Goal: Information Seeking & Learning: Learn about a topic

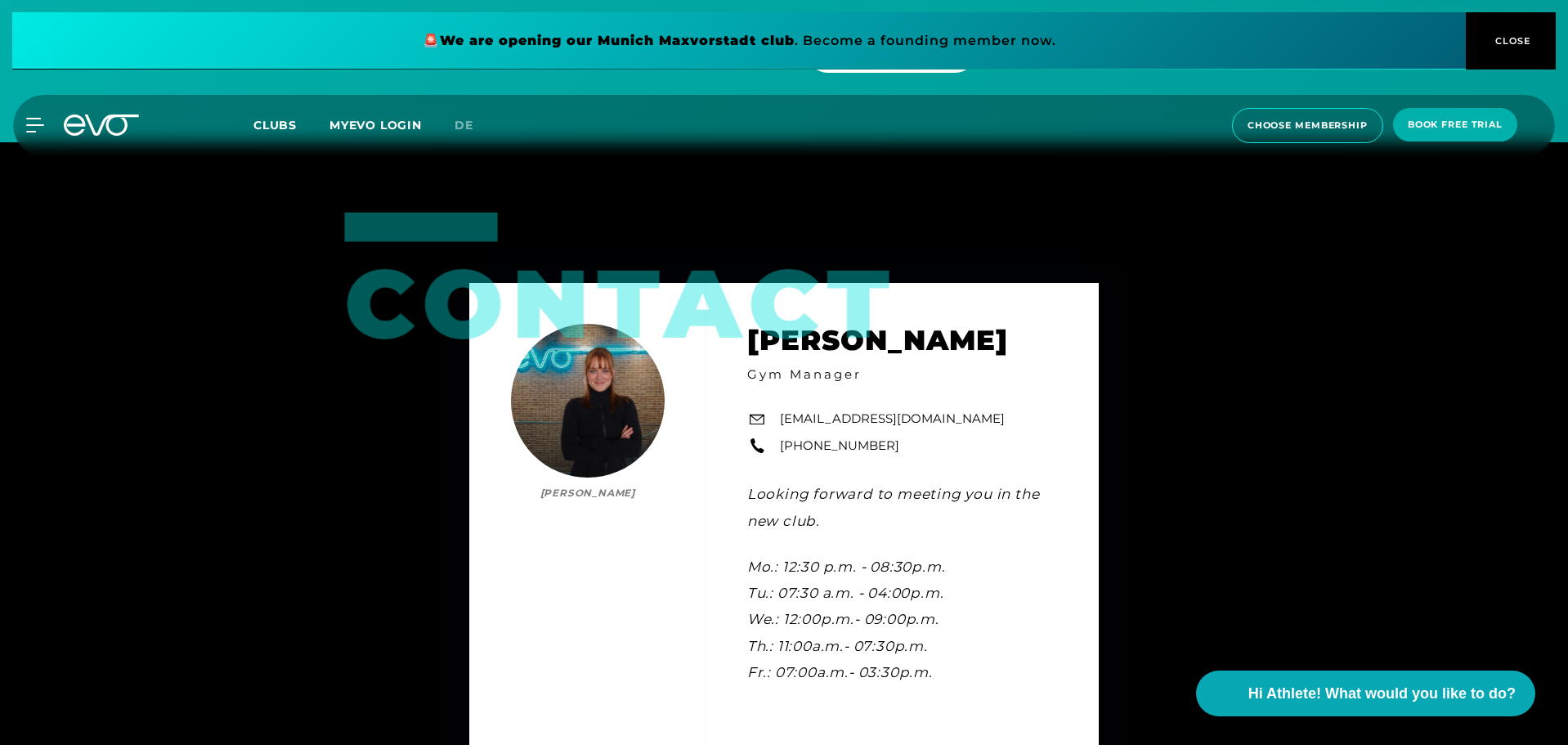
scroll to position [5072, 0]
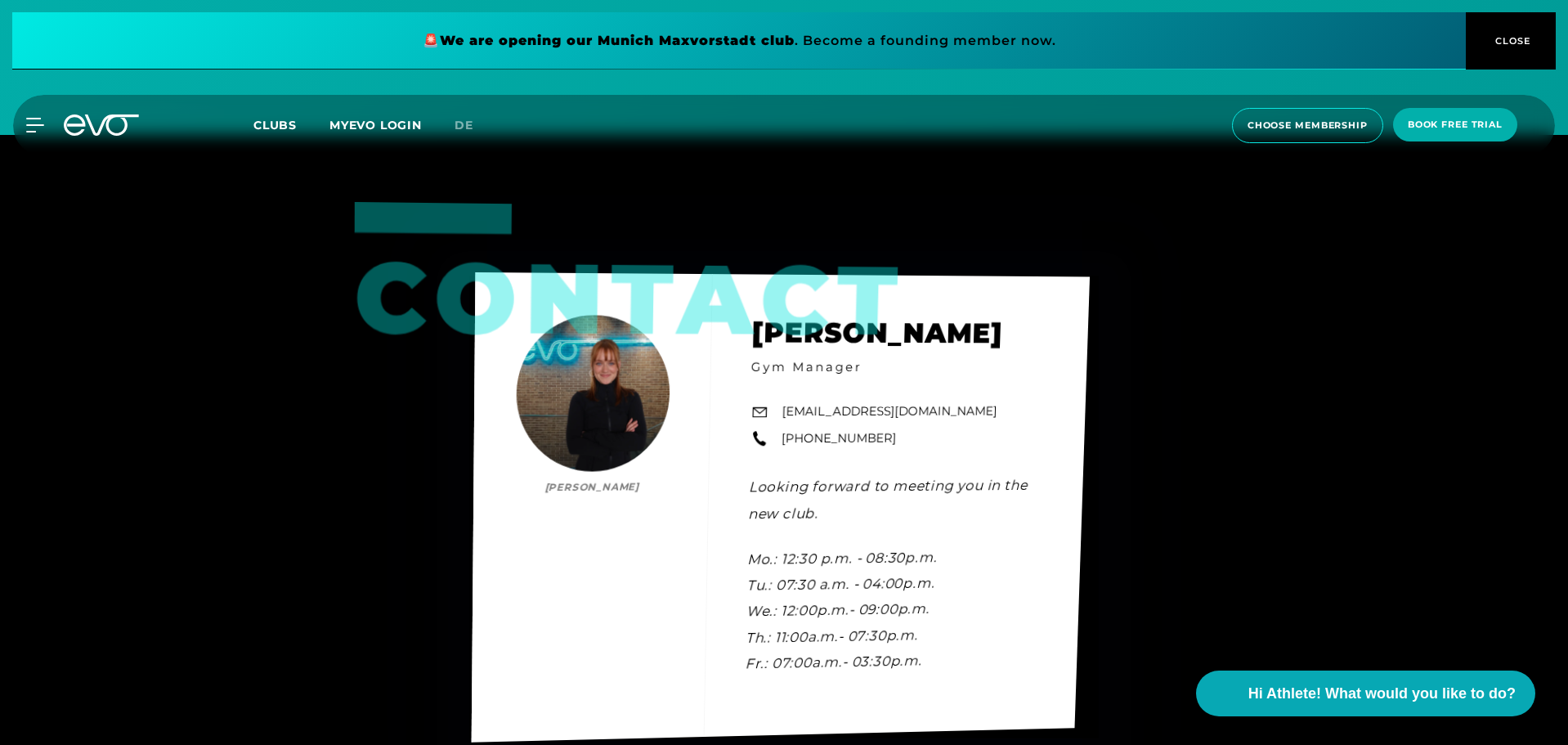
drag, startPoint x: 623, startPoint y: 379, endPoint x: 585, endPoint y: 359, distance: 42.9
click at [585, 359] on div "Contact Lale Löbel Lale Löbel Gym Manager ottensen@evofitness.de +49 1520 45687…" at bounding box center [781, 507] width 618 height 470
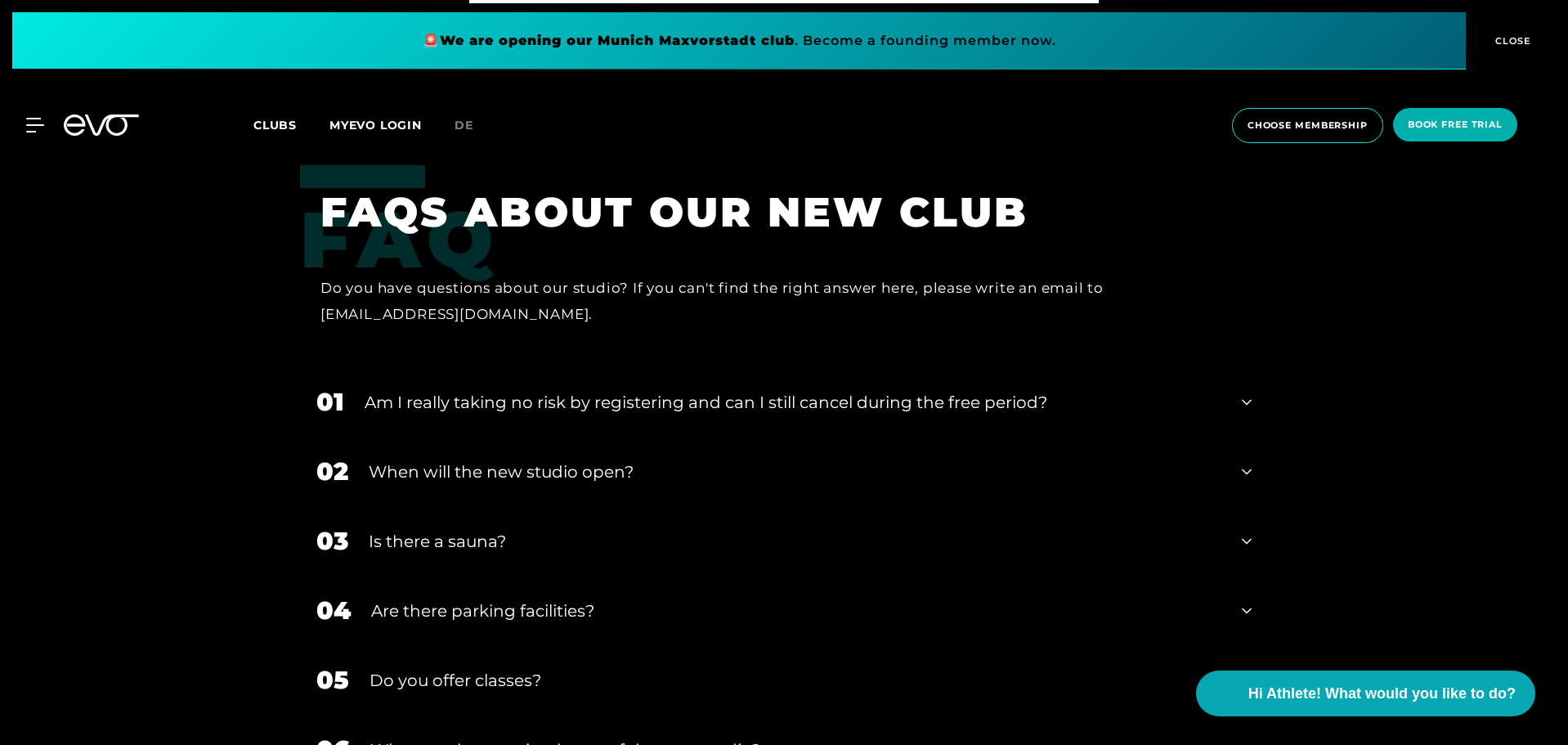
scroll to position [5808, 0]
click at [809, 389] on div "Am I really taking no risk by registering and can I still cancel during the fre…" at bounding box center [793, 401] width 857 height 24
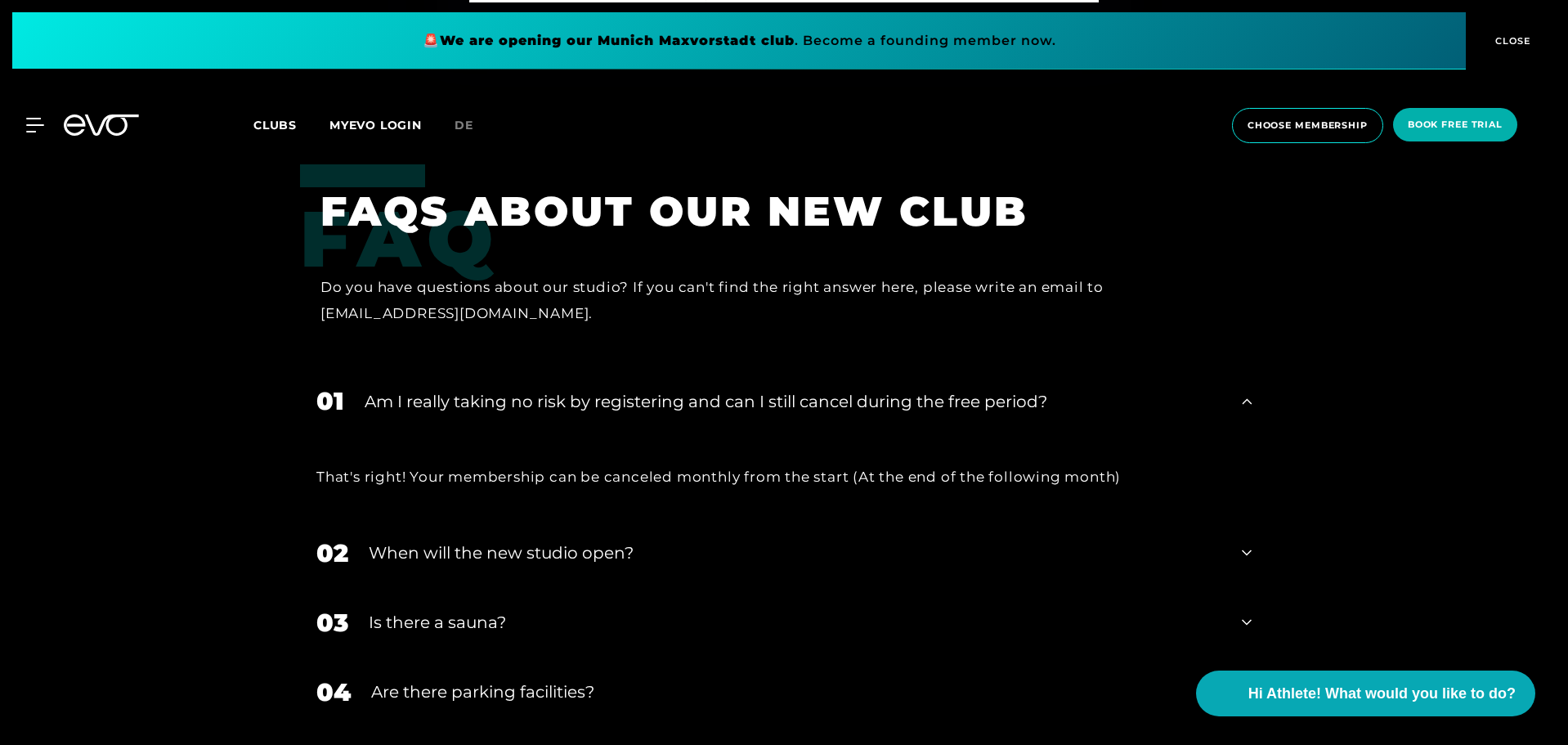
click at [791, 389] on div "Am I really taking no risk by registering and can I still cancel during the fre…" at bounding box center [793, 401] width 857 height 24
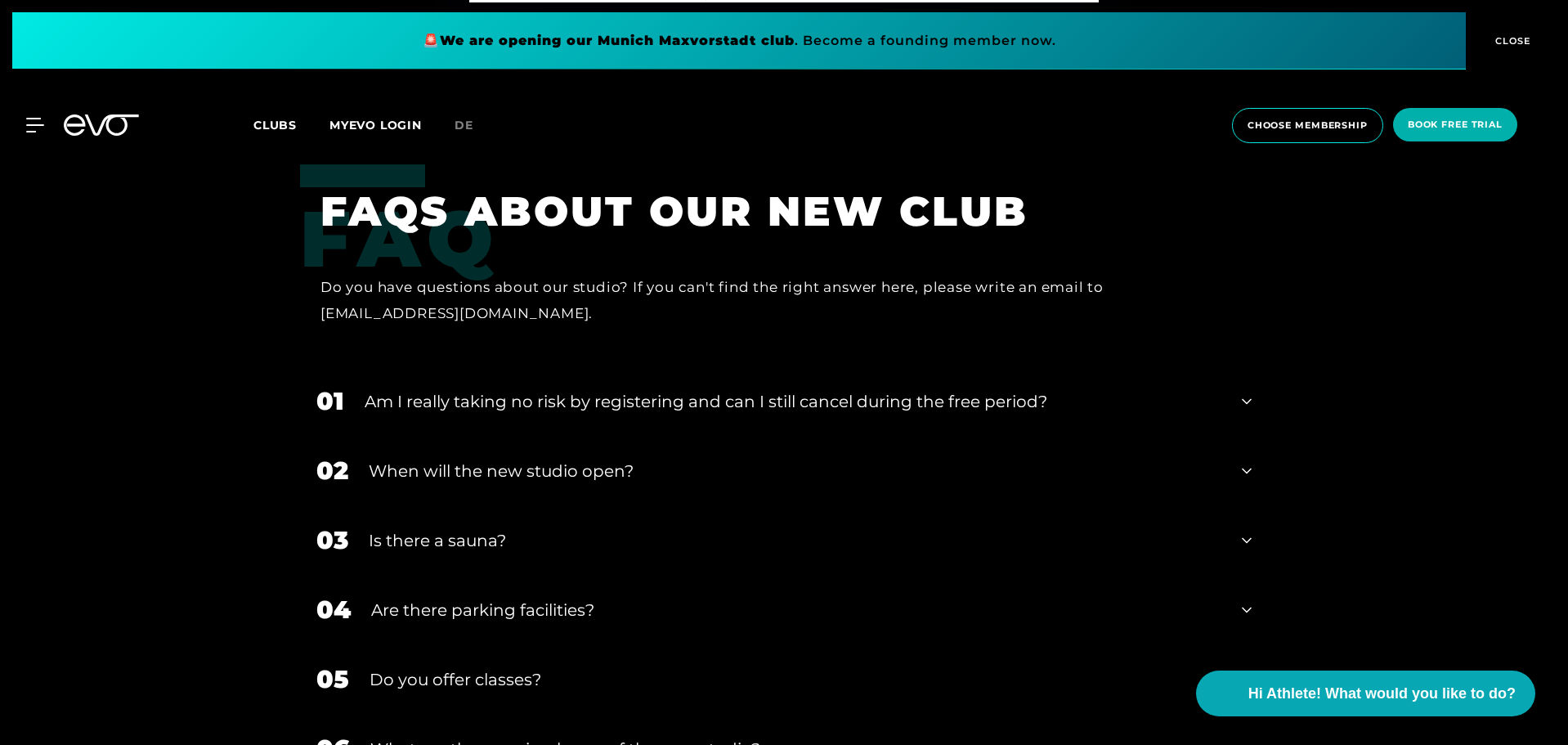
click at [736, 459] on div "When will the new studio open?" at bounding box center [795, 471] width 852 height 24
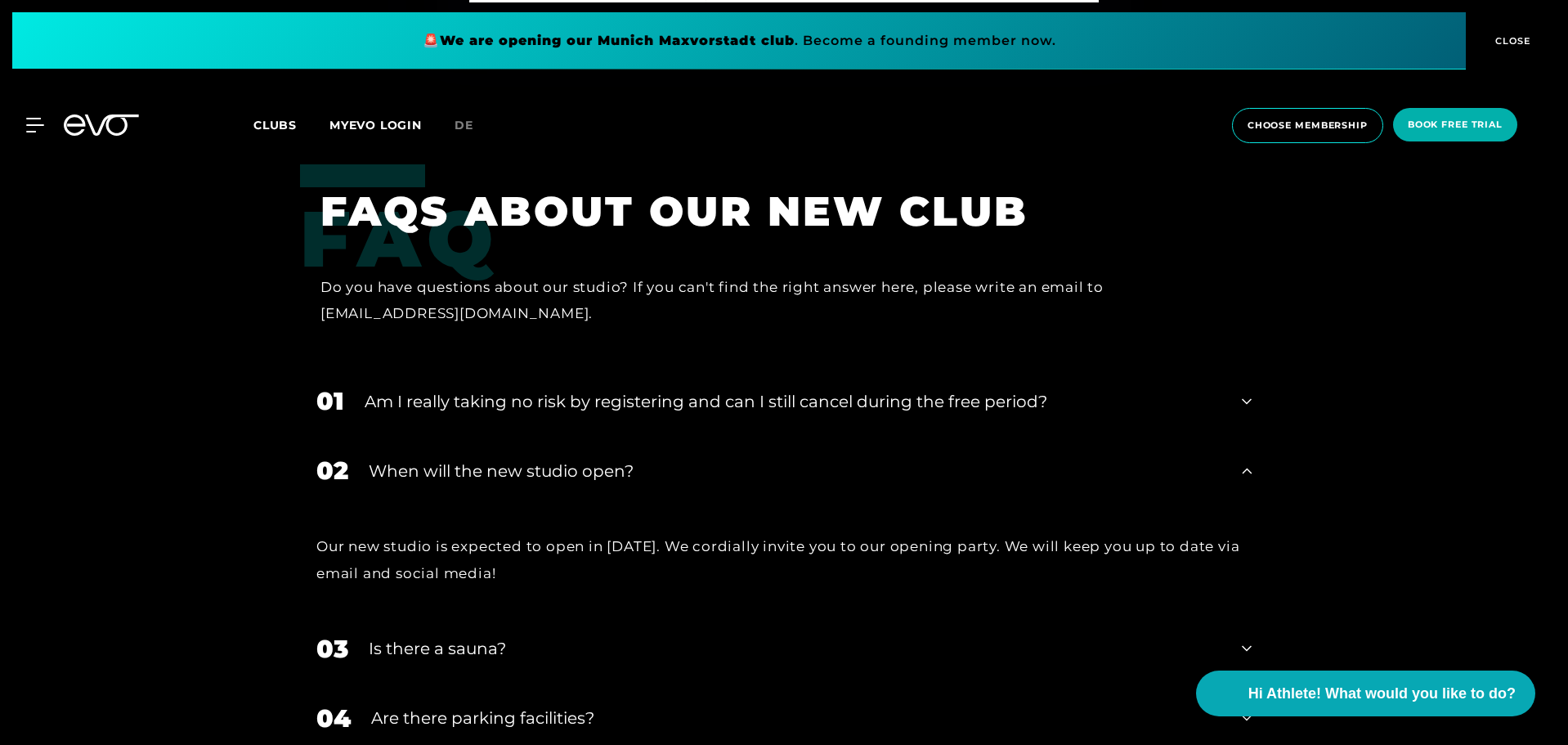
click at [736, 459] on div "When will the new studio open?" at bounding box center [795, 471] width 852 height 24
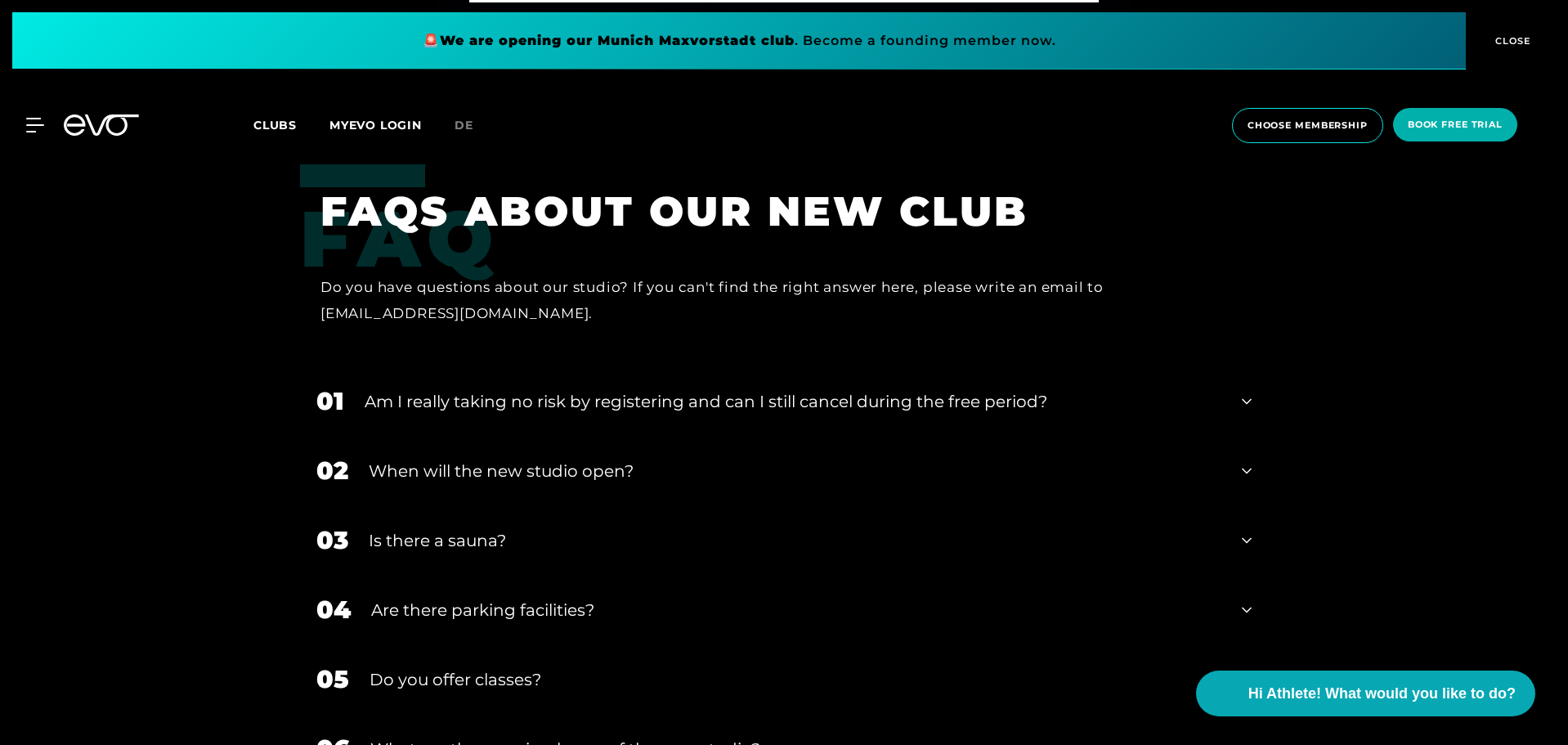
click at [655, 529] on div "Is there a sauna?" at bounding box center [795, 541] width 852 height 24
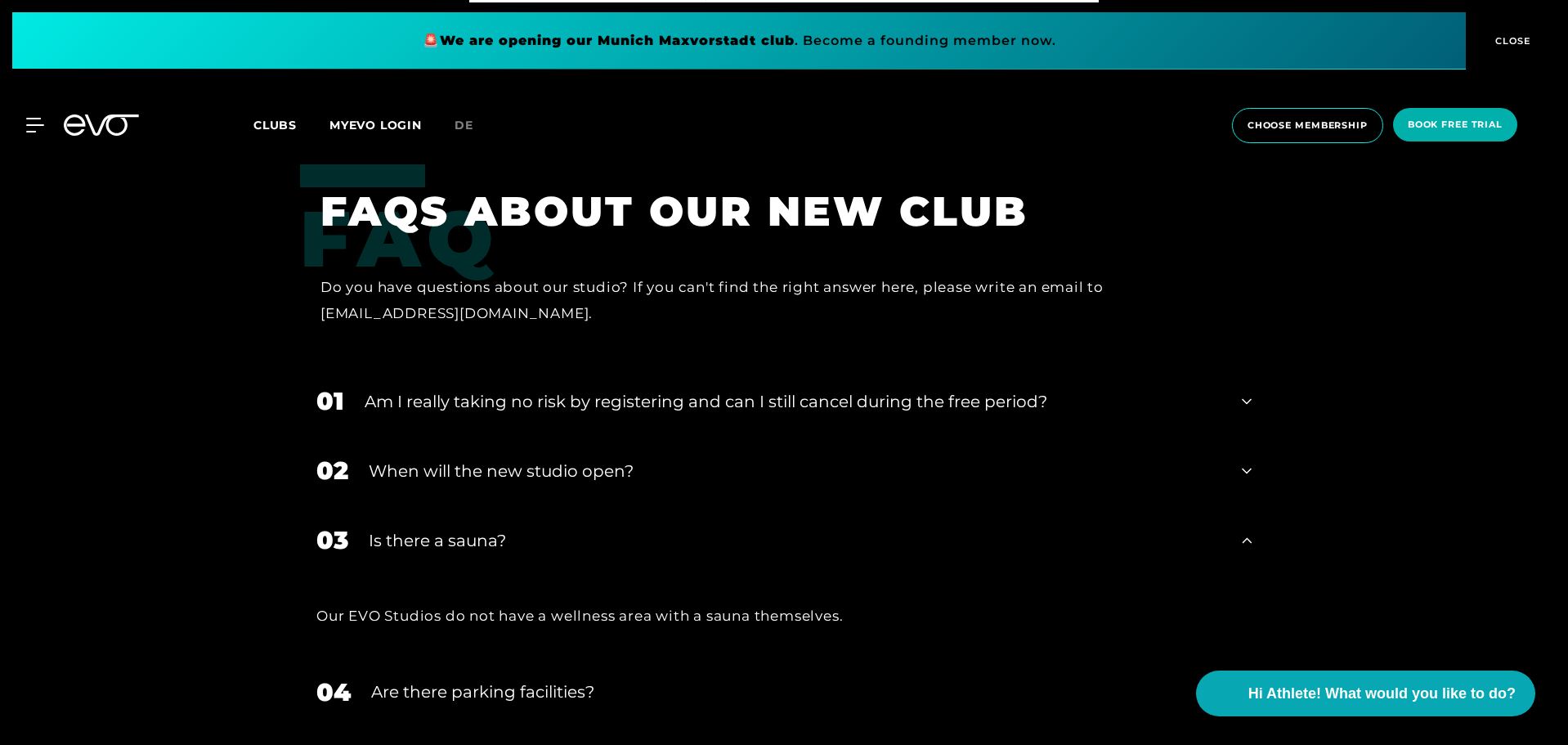
click at [640, 529] on div "03 Is there a sauna?" at bounding box center [784, 540] width 968 height 70
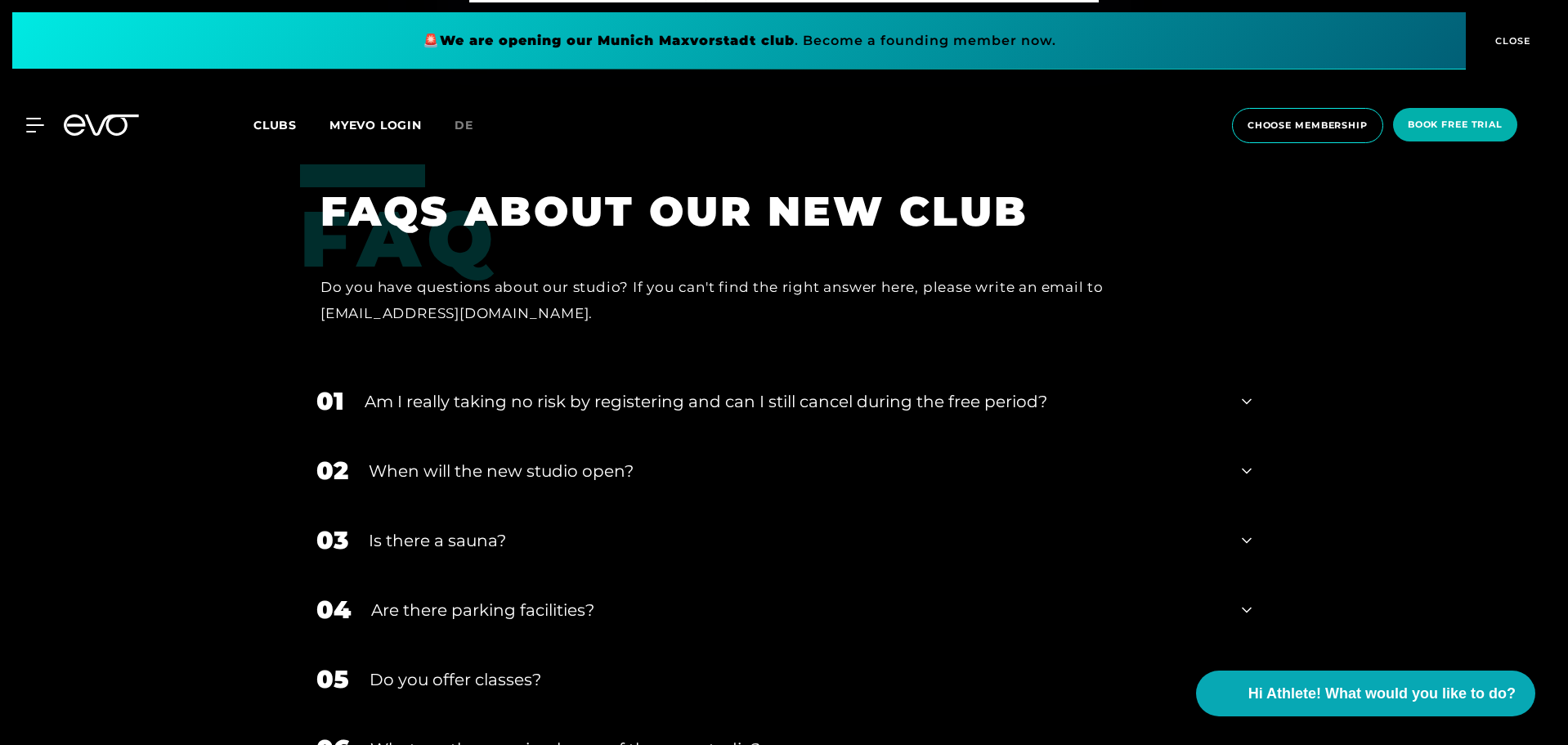
click at [627, 602] on div "04 Are there parking facilities?" at bounding box center [784, 609] width 968 height 70
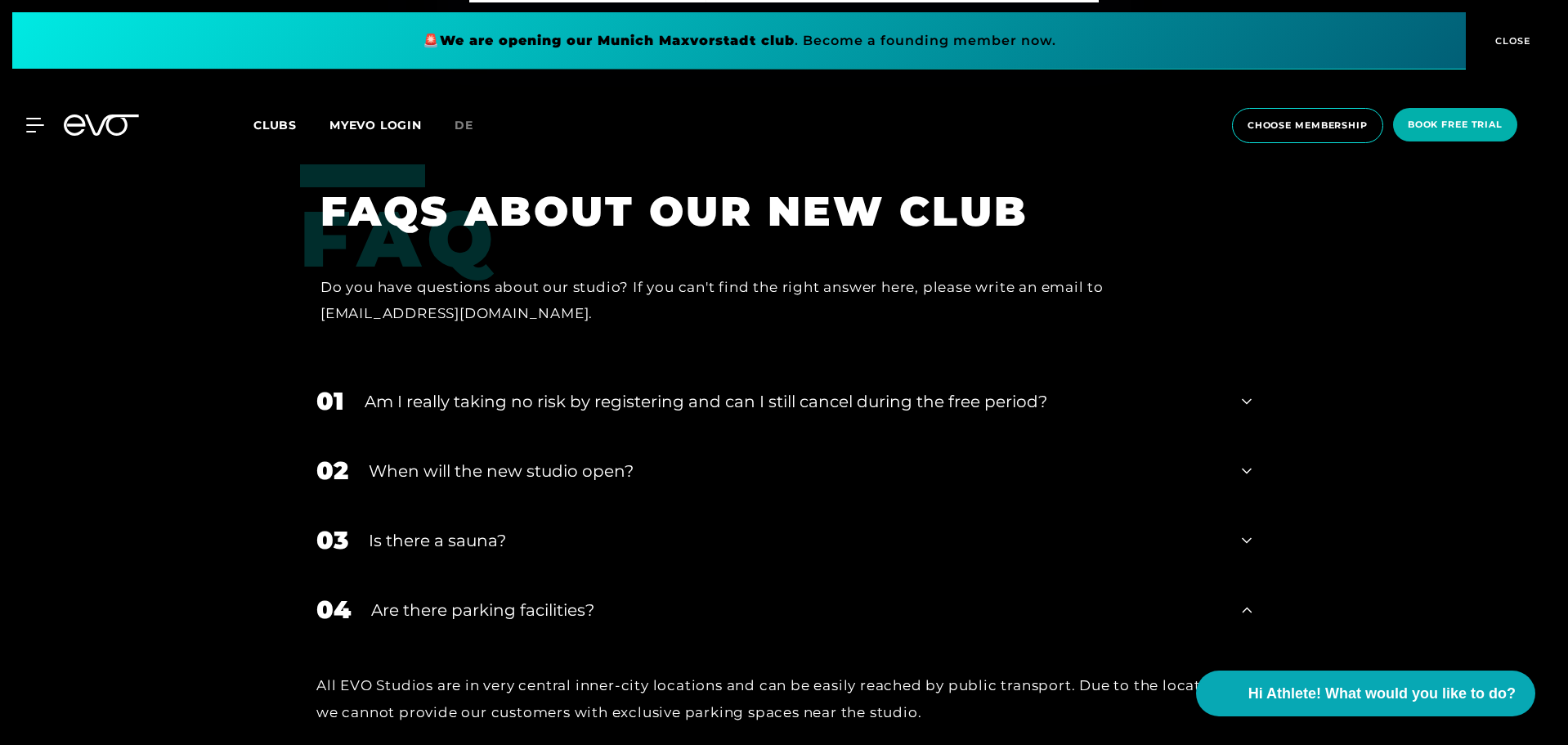
click at [627, 598] on div "Are there parking facilities?" at bounding box center [797, 610] width 850 height 24
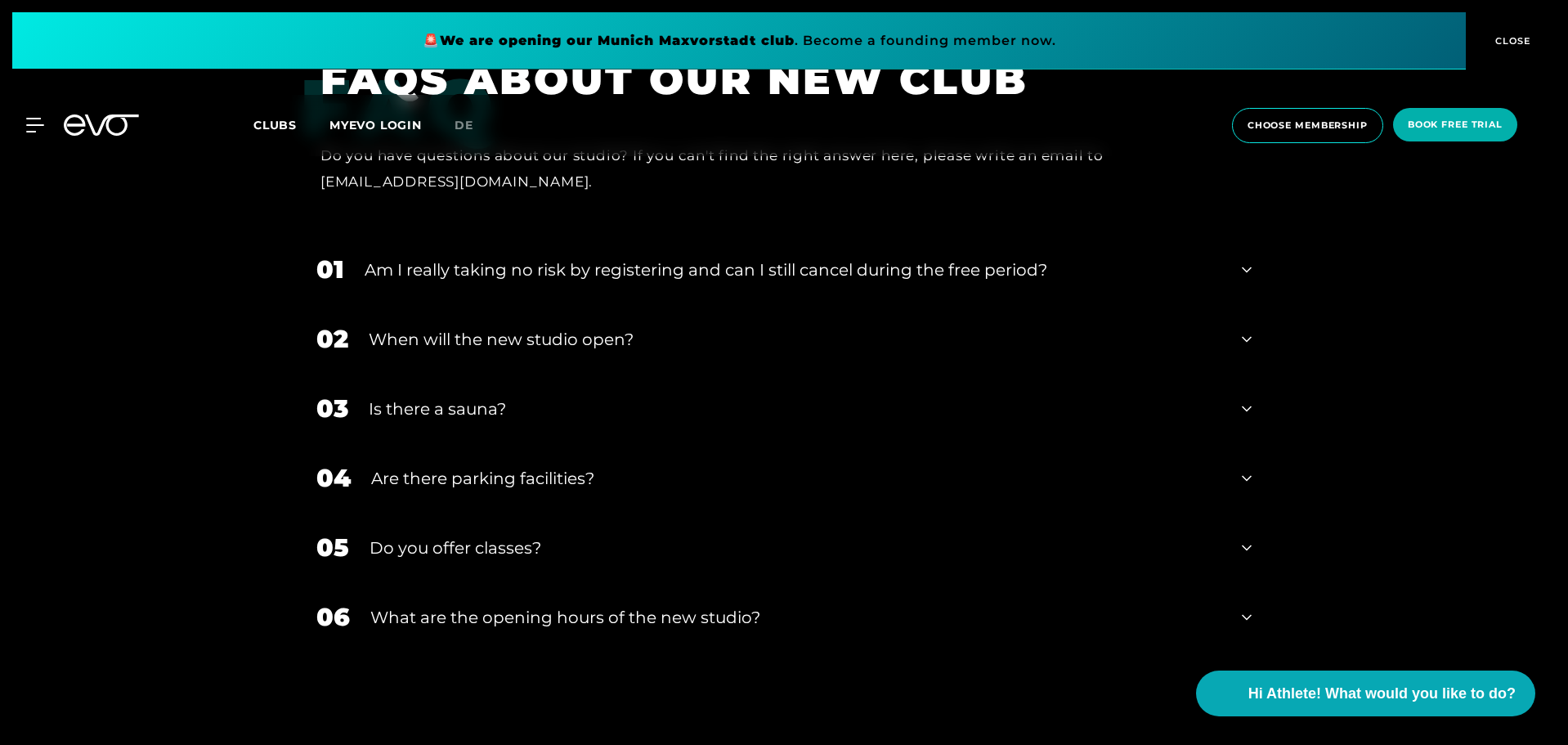
scroll to position [6053, 0]
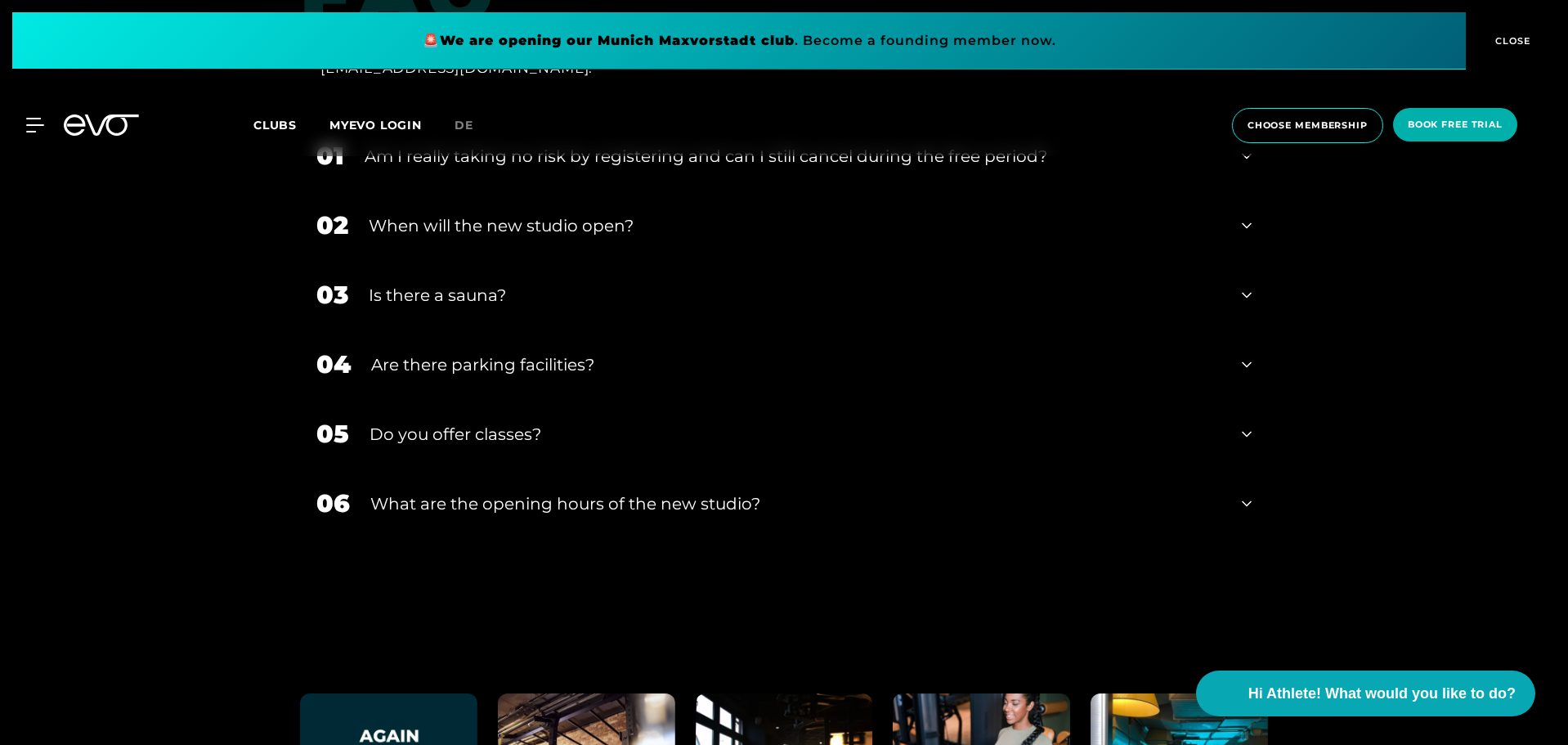
click at [515, 422] on div "Do you offer classes?" at bounding box center [796, 434] width 852 height 24
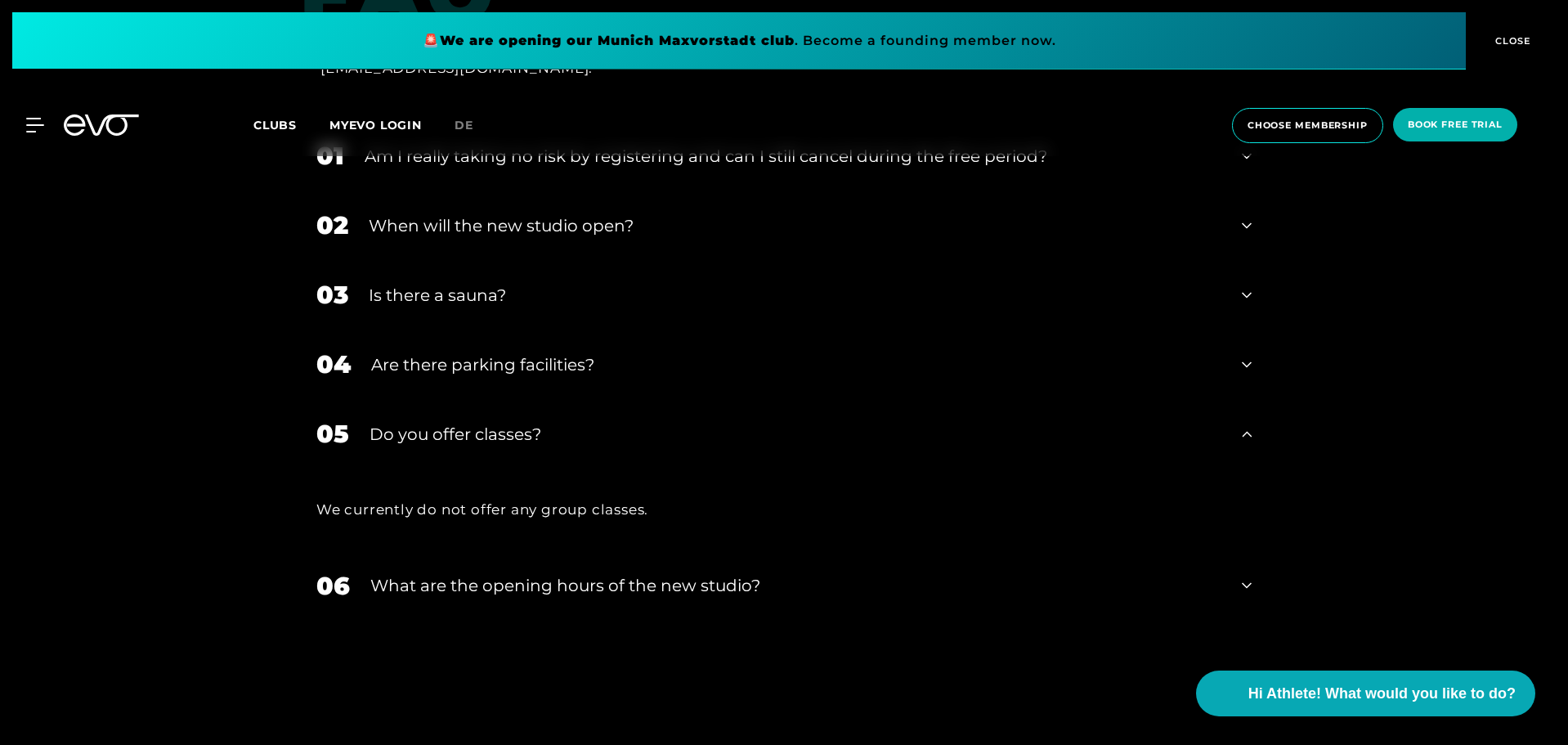
click at [534, 422] on div "Do you offer classes?" at bounding box center [796, 434] width 852 height 24
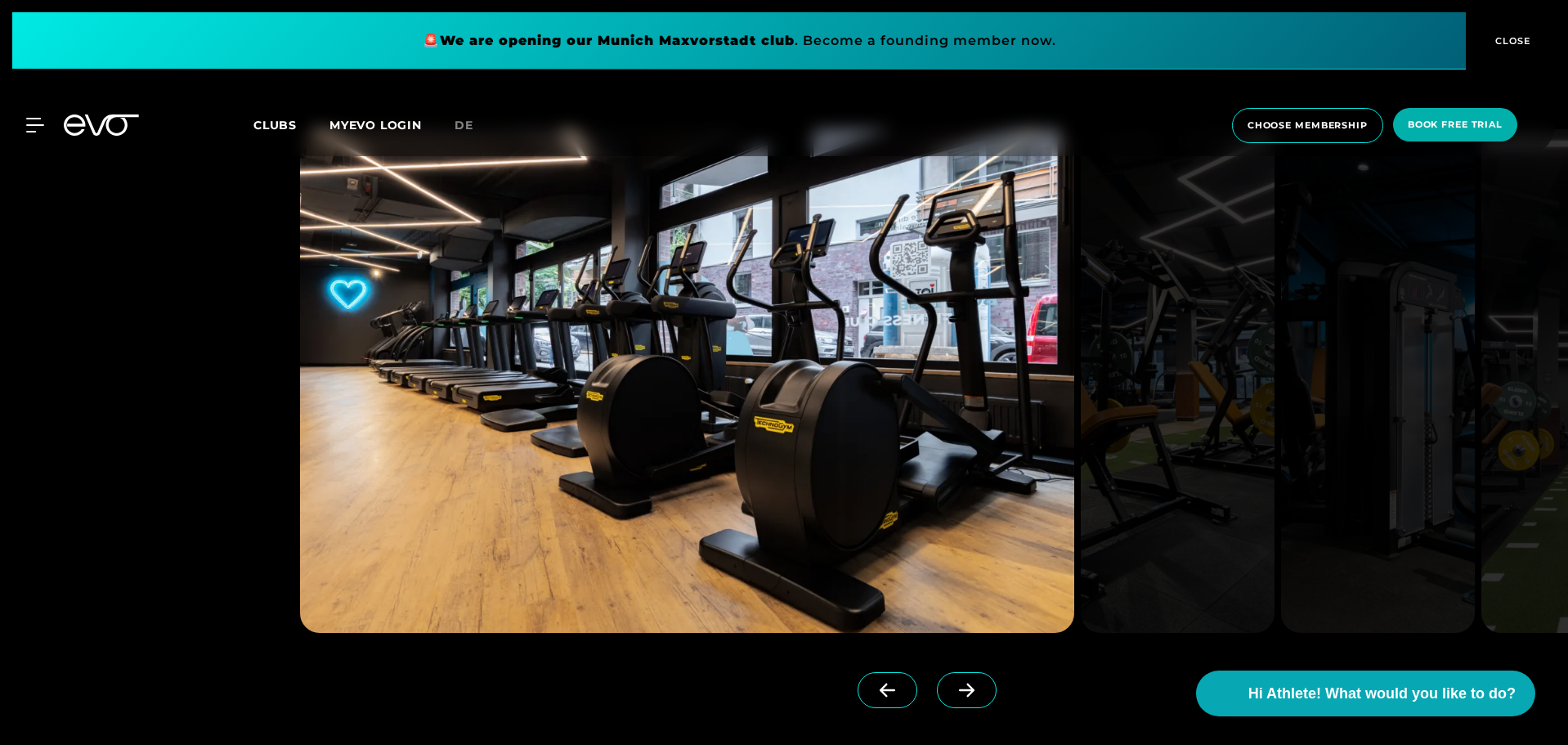
scroll to position [1554, 0]
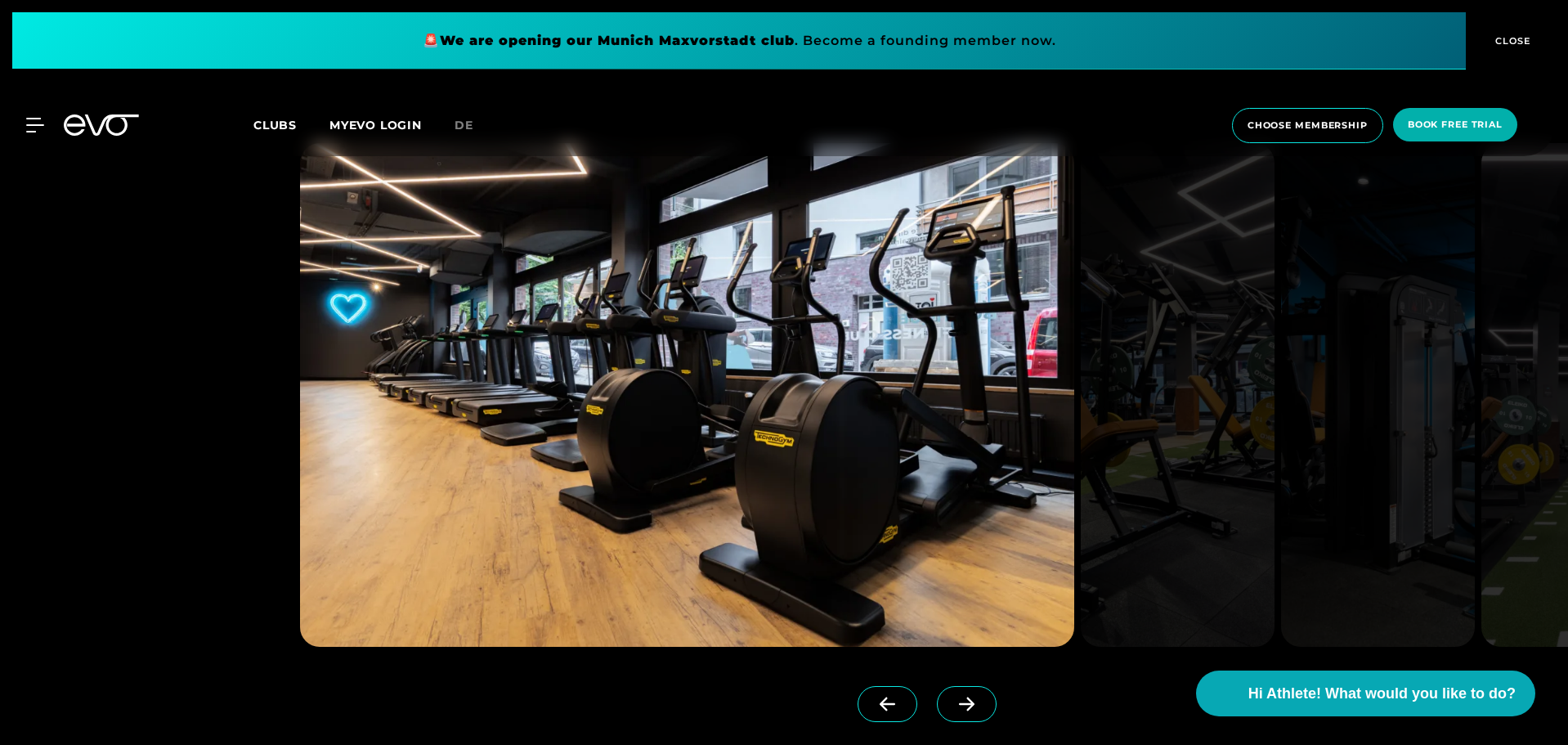
click at [958, 688] on span at bounding box center [966, 704] width 59 height 36
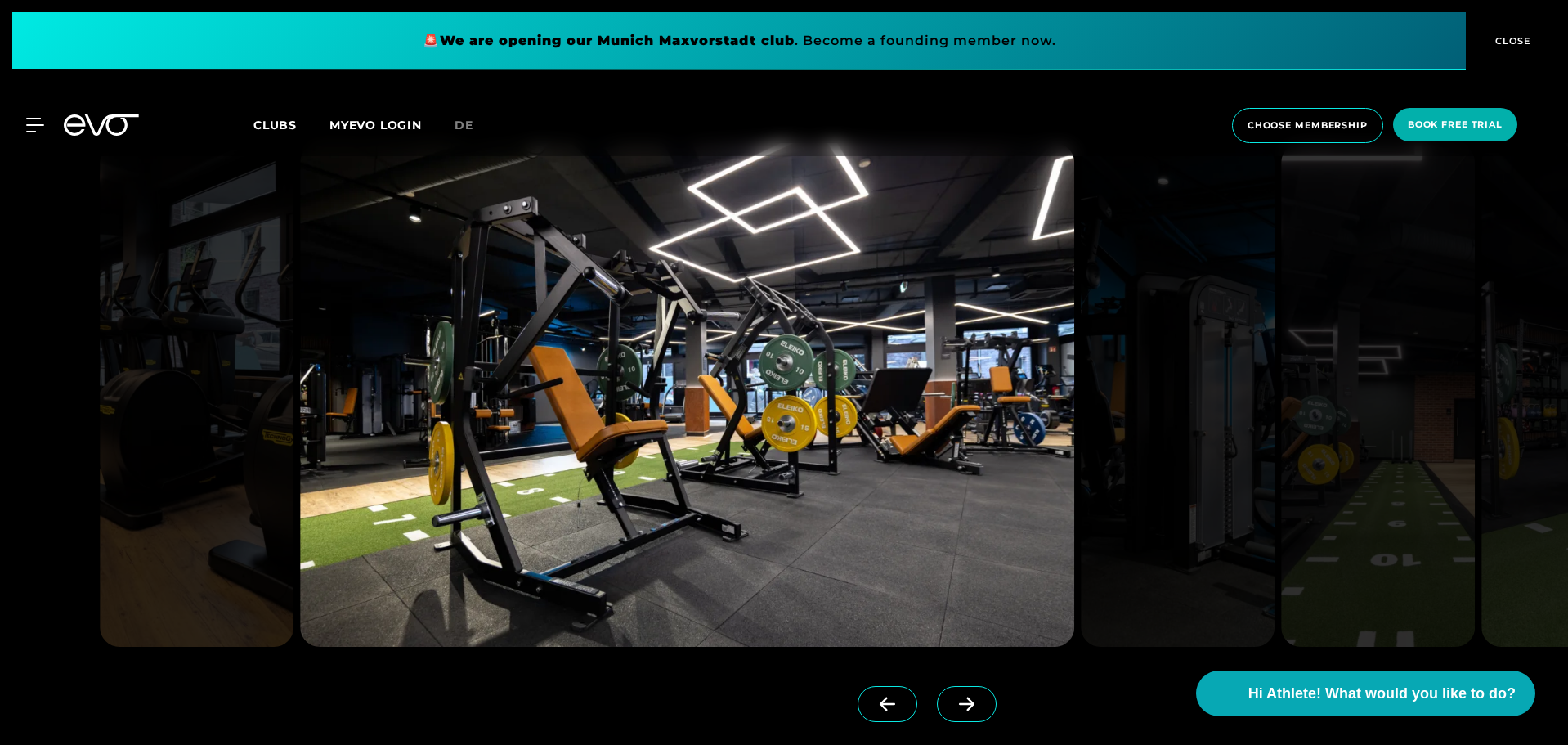
click at [955, 692] on span at bounding box center [966, 704] width 59 height 36
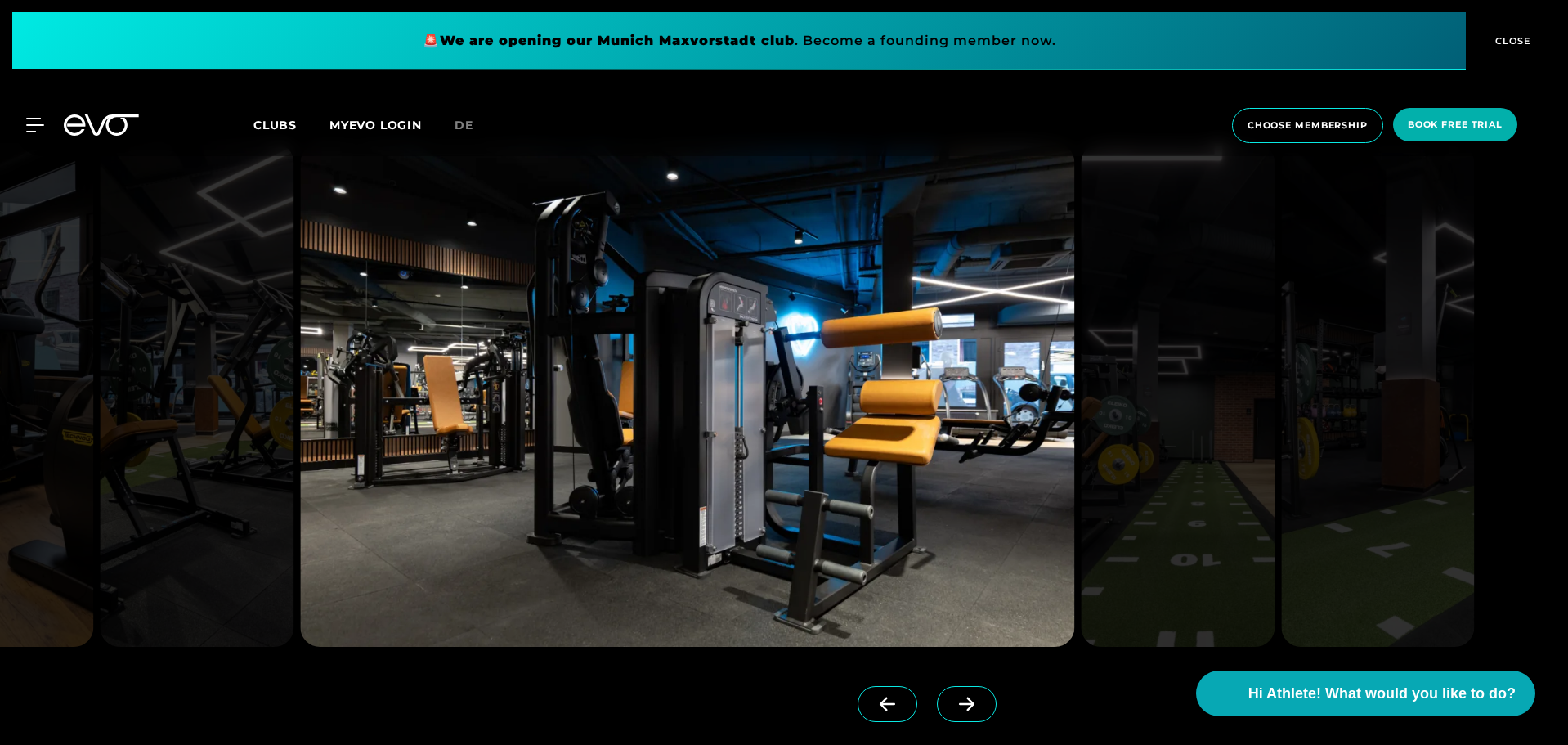
click at [952, 702] on icon at bounding box center [966, 704] width 29 height 15
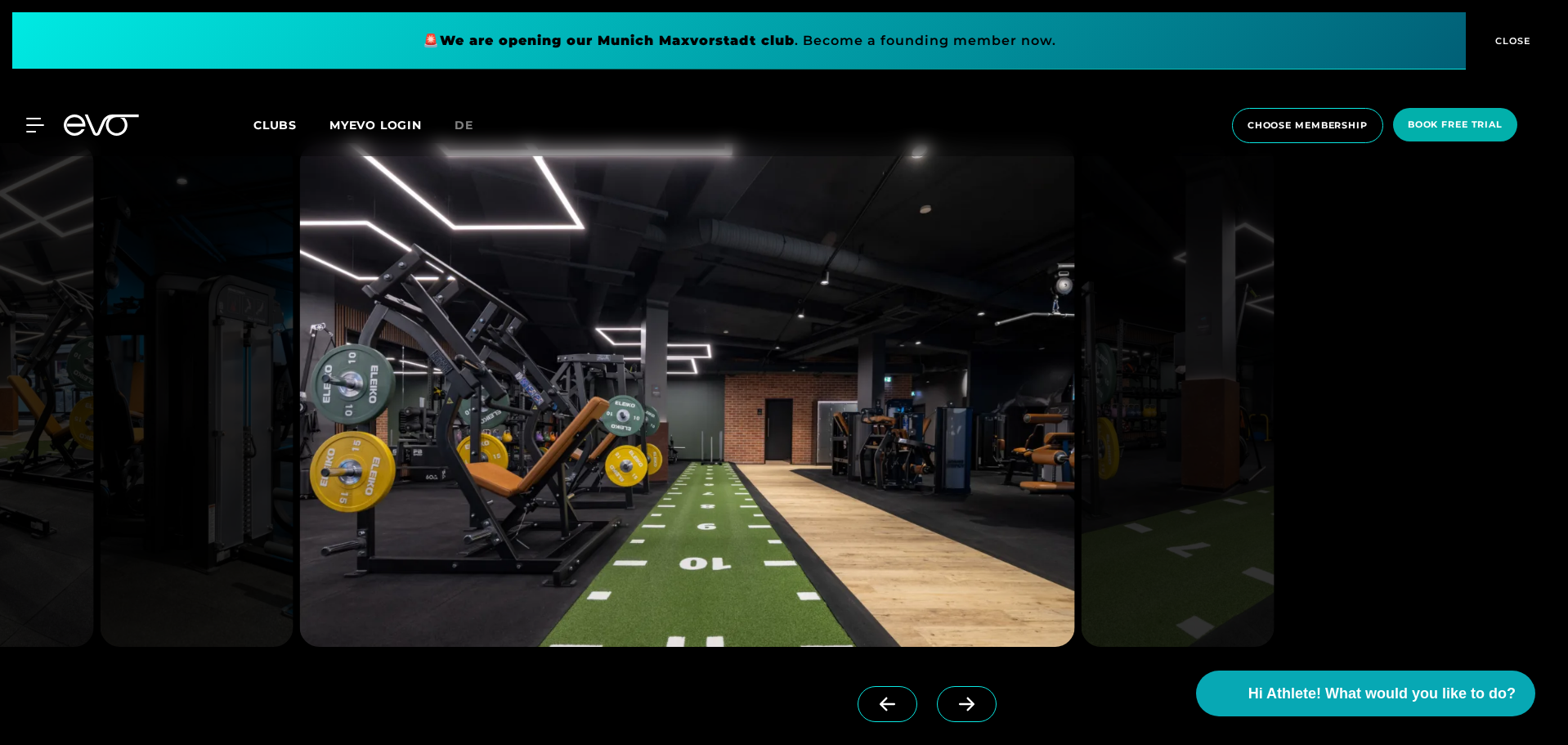
click at [952, 702] on icon at bounding box center [966, 704] width 29 height 15
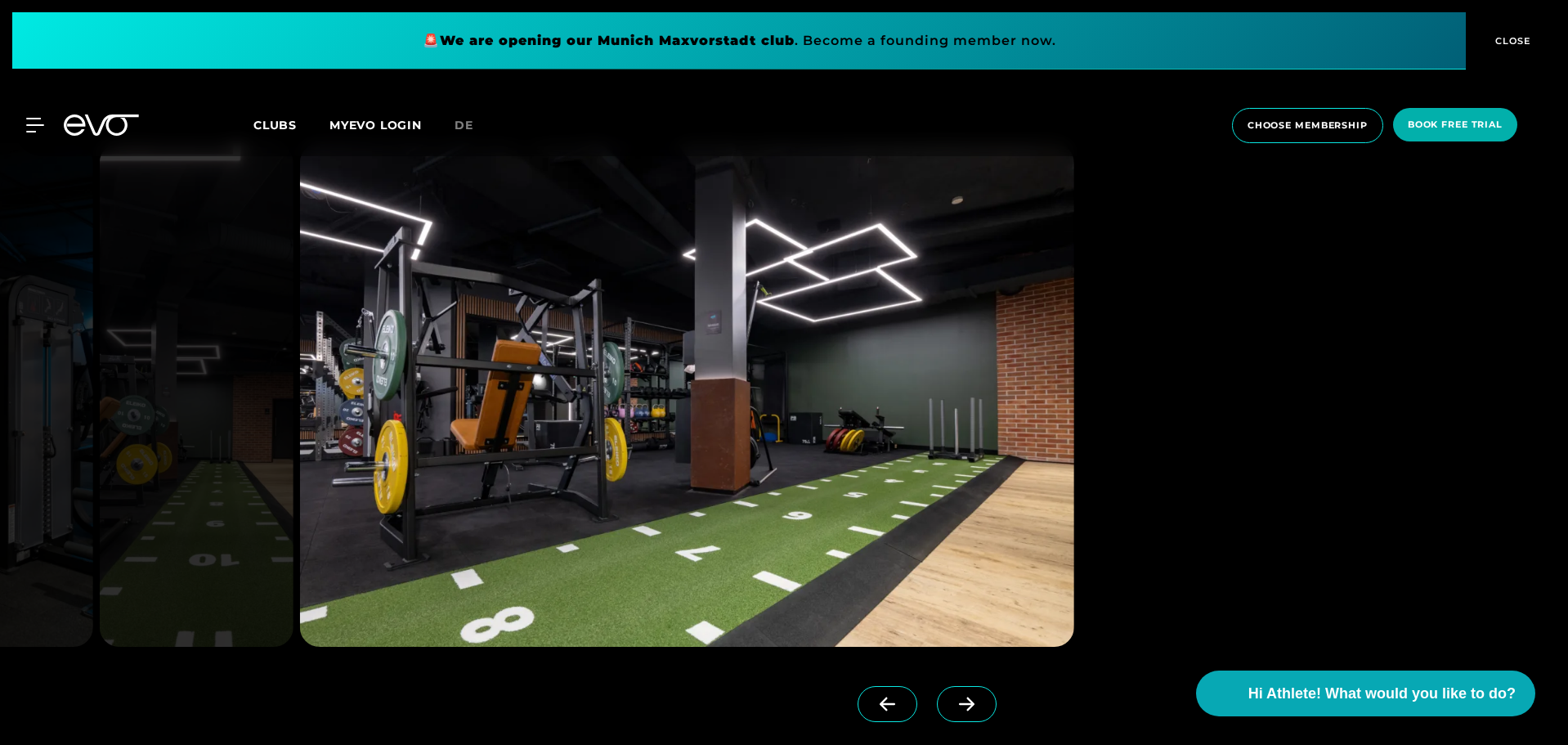
click at [952, 702] on icon at bounding box center [966, 704] width 29 height 15
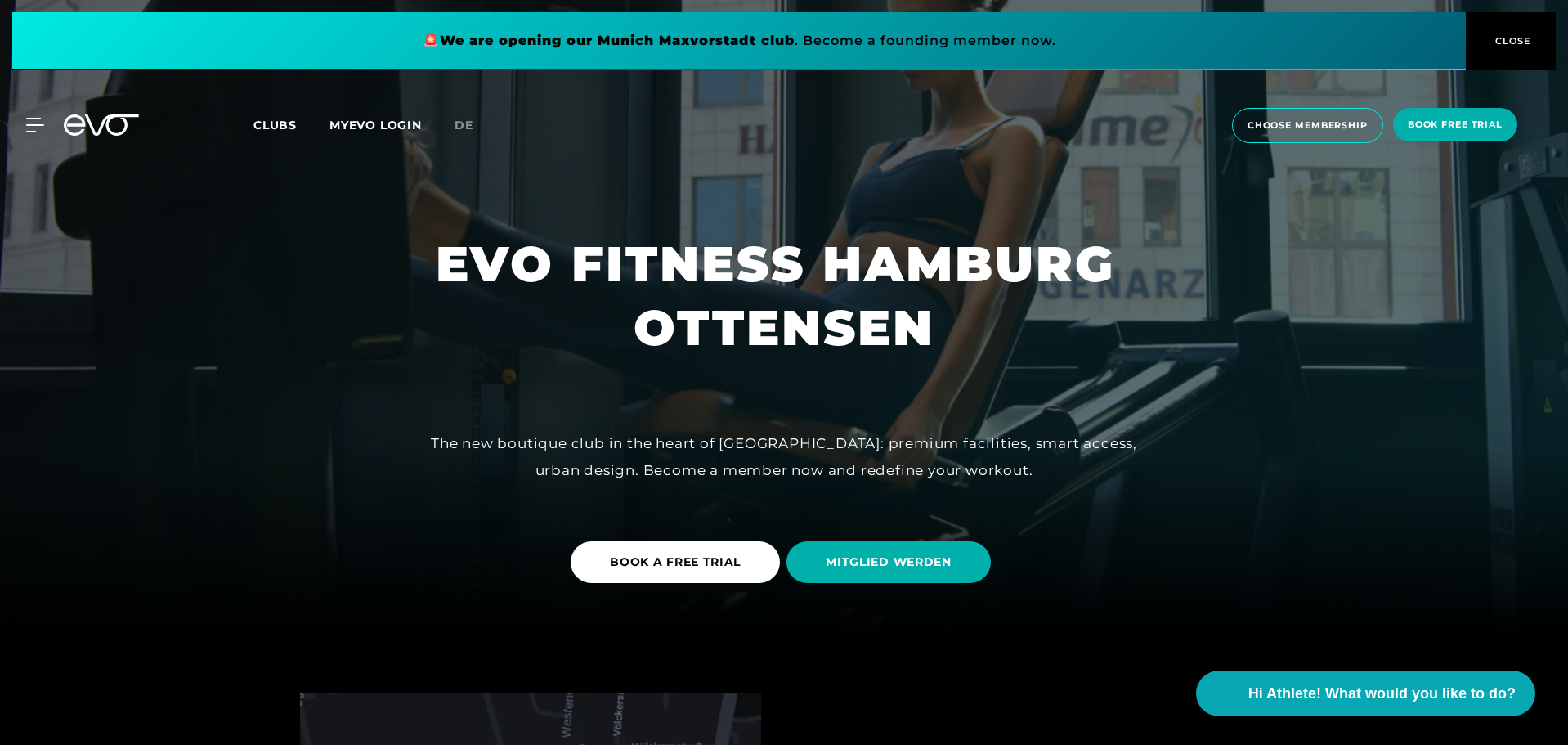
scroll to position [0, 0]
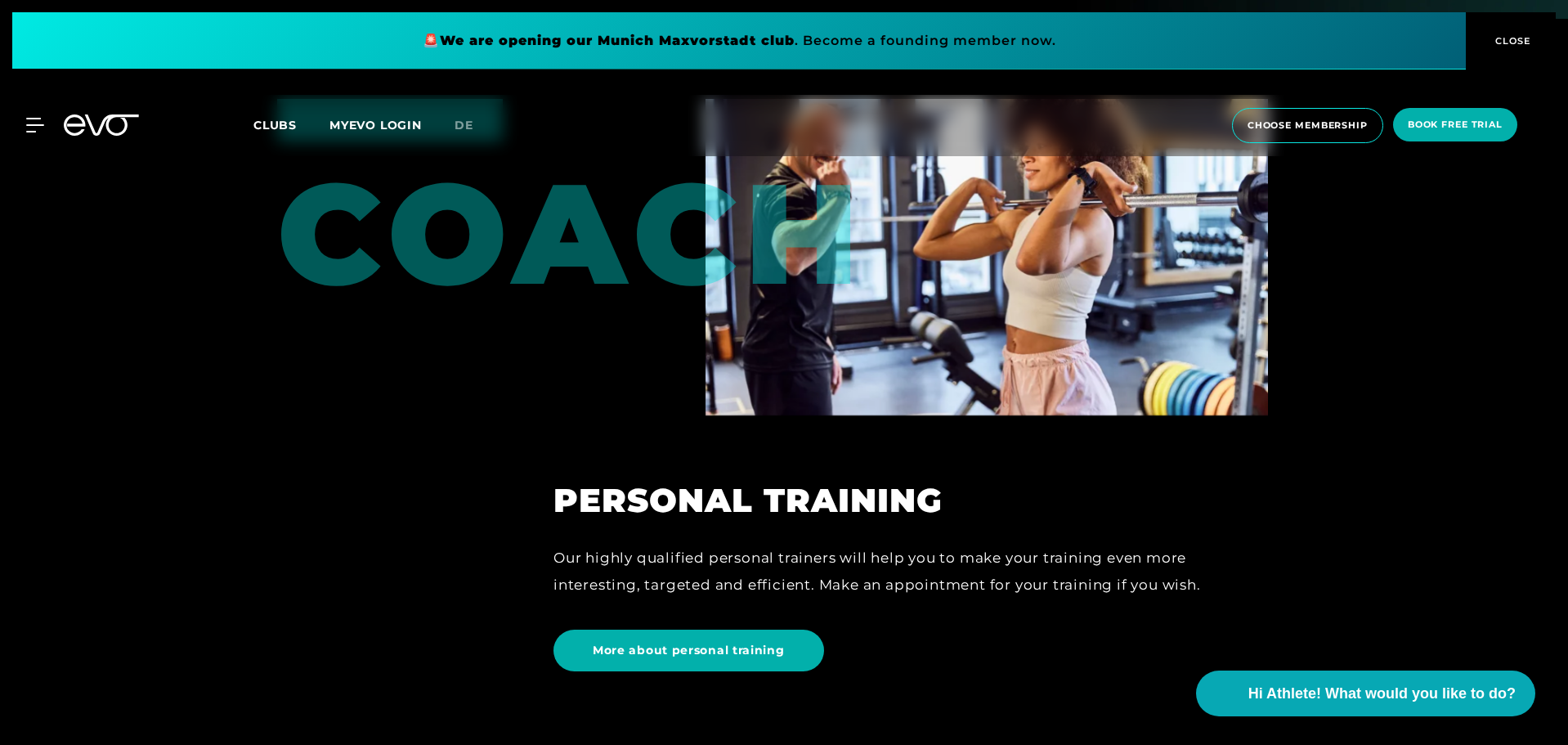
scroll to position [4008, 0]
